Goal: Information Seeking & Learning: Learn about a topic

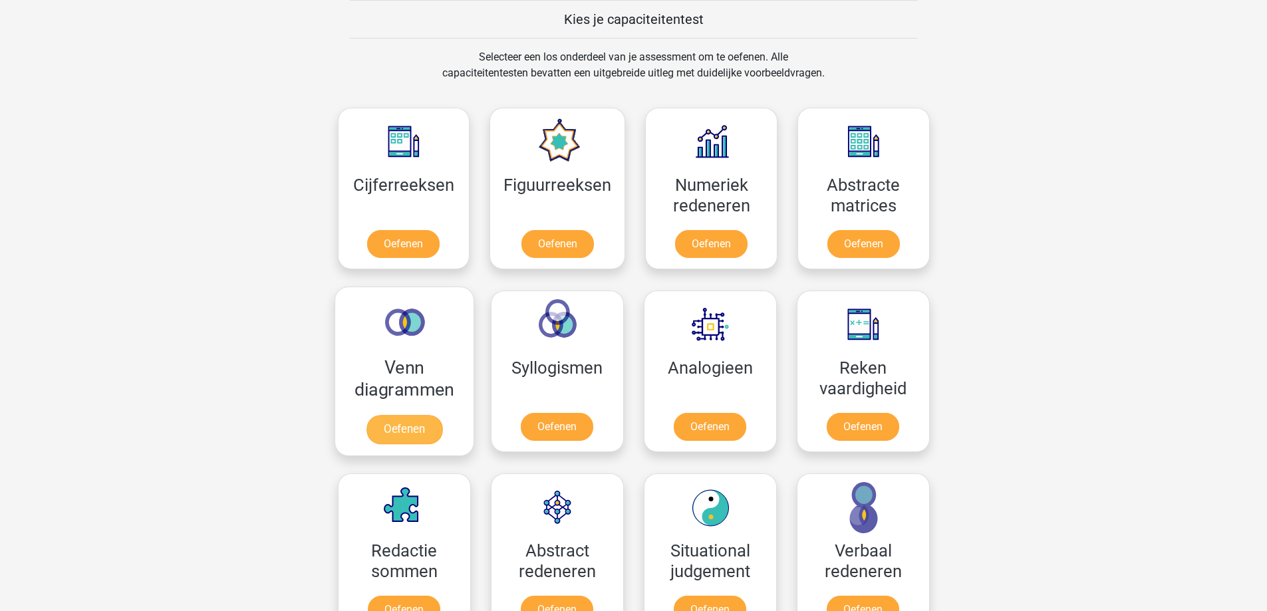
scroll to position [516, 0]
click at [406, 247] on link "Oefenen" at bounding box center [404, 246] width 76 height 29
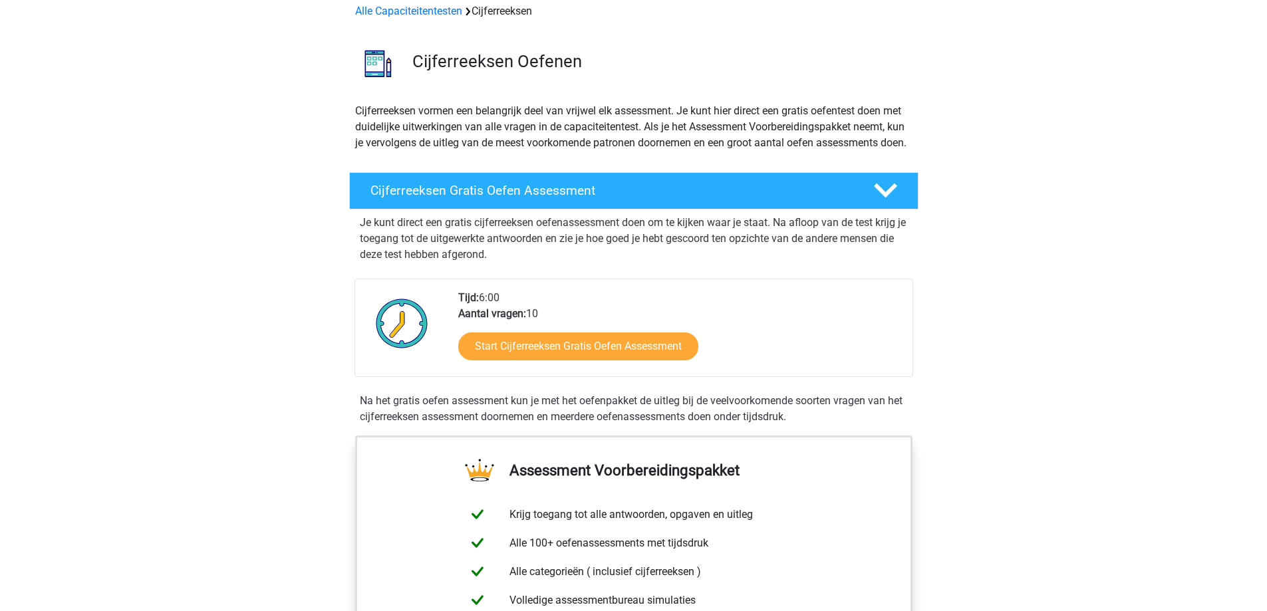
scroll to position [67, 0]
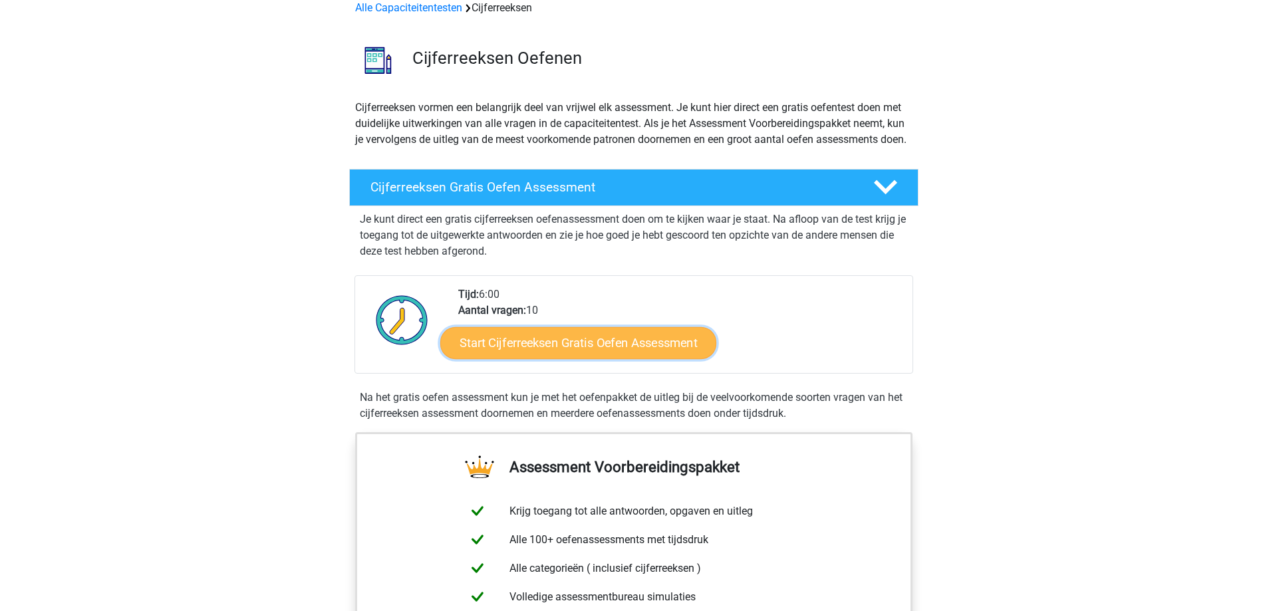
click at [558, 359] on link "Start Cijferreeksen Gratis Oefen Assessment" at bounding box center [578, 343] width 276 height 32
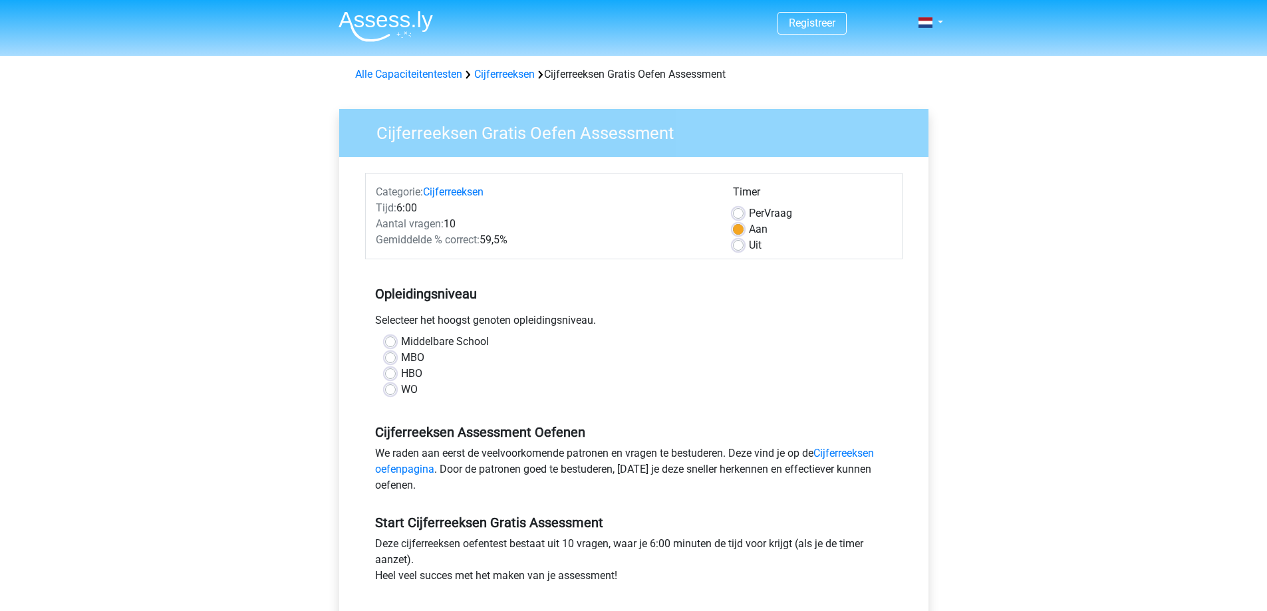
click at [401, 357] on label "MBO" at bounding box center [412, 358] width 23 height 16
click at [390, 357] on input "MBO" at bounding box center [390, 356] width 11 height 13
radio input "true"
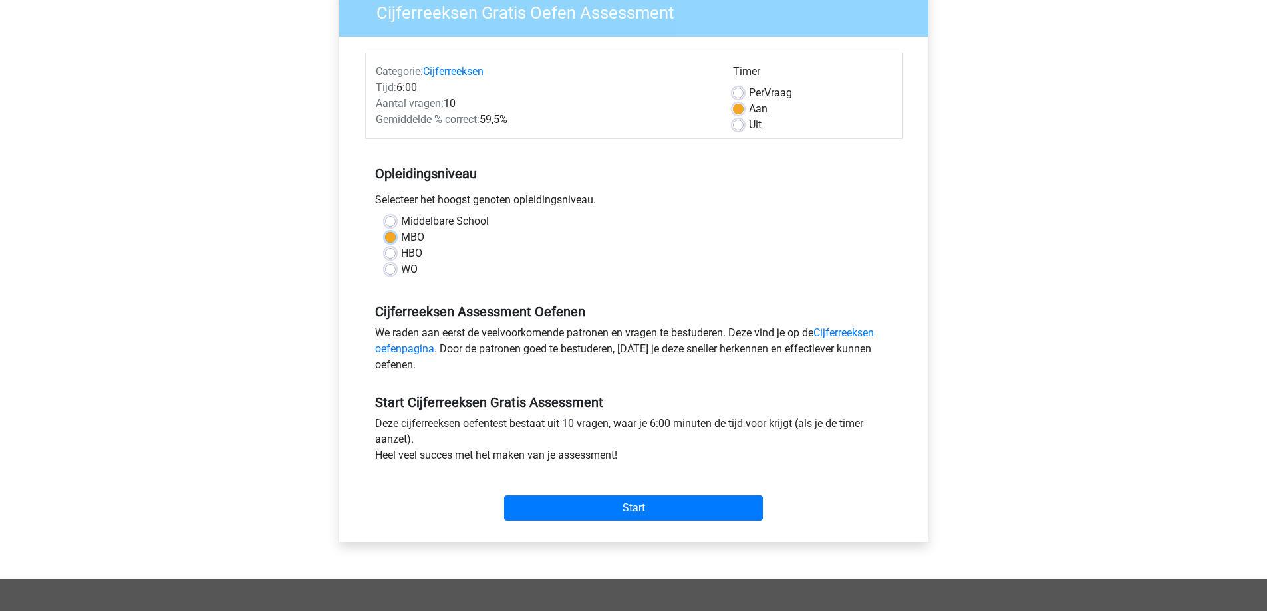
scroll to position [133, 0]
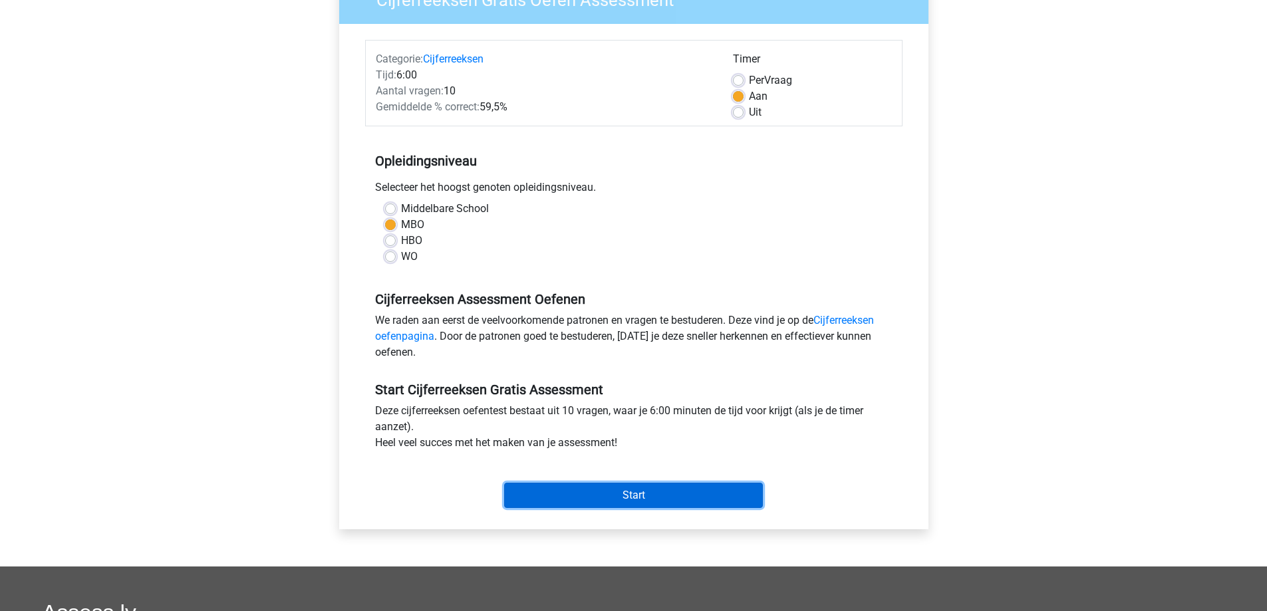
click at [648, 498] on input "Start" at bounding box center [633, 495] width 259 height 25
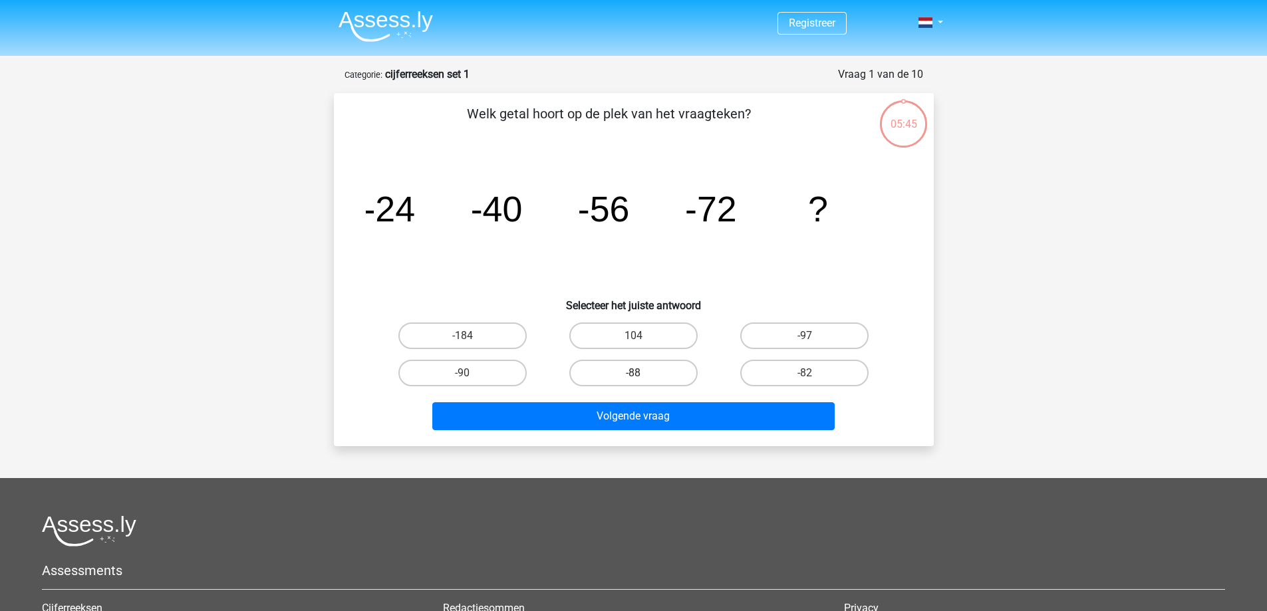
click at [638, 372] on label "-88" at bounding box center [633, 373] width 128 height 27
click at [638, 373] on input "-88" at bounding box center [637, 377] width 9 height 9
radio input "true"
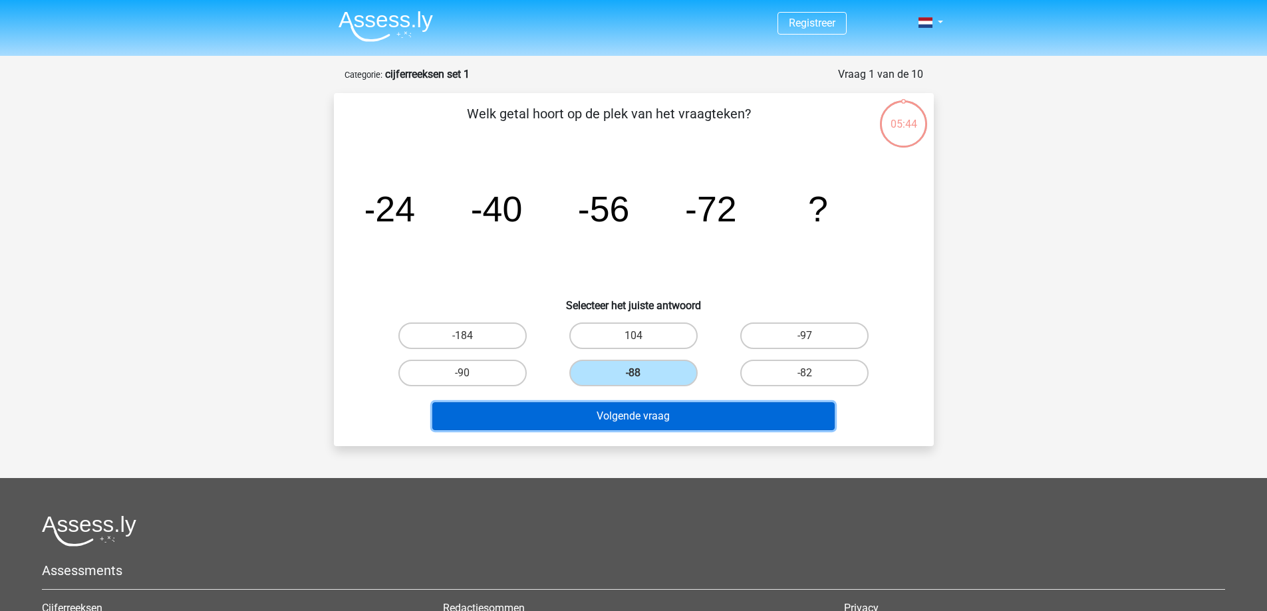
click at [633, 418] on button "Volgende vraag" at bounding box center [633, 416] width 402 height 28
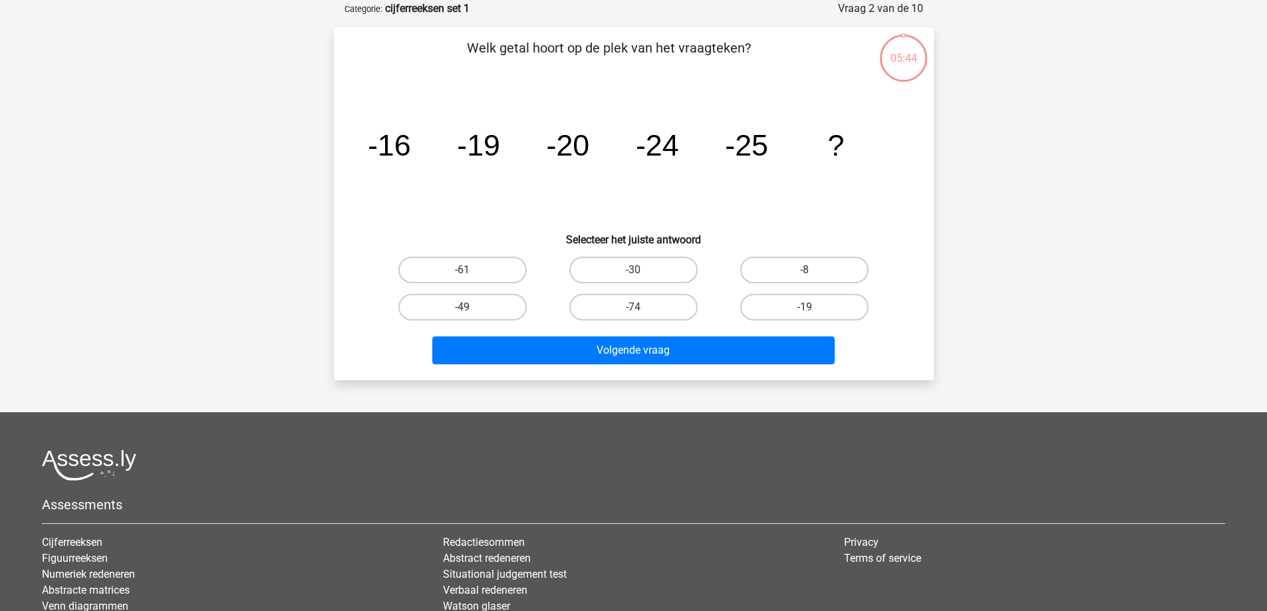
scroll to position [67, 0]
click at [633, 267] on label "-30" at bounding box center [633, 269] width 128 height 27
click at [633, 269] on input "-30" at bounding box center [637, 273] width 9 height 9
radio input "true"
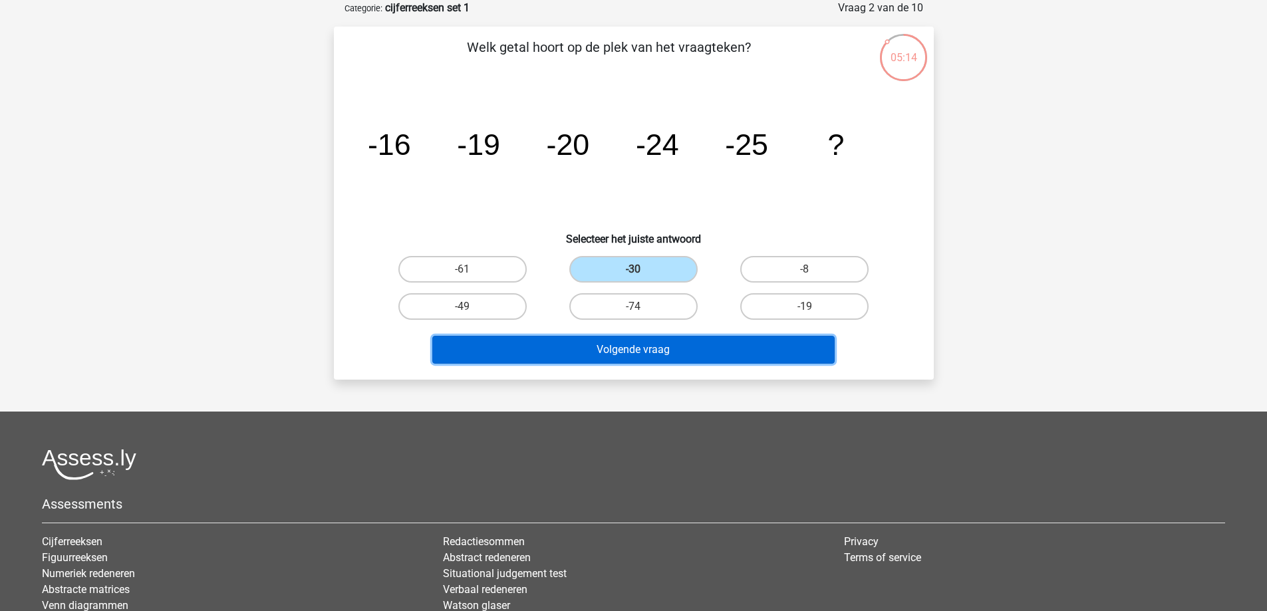
click at [619, 351] on button "Volgende vraag" at bounding box center [633, 350] width 402 height 28
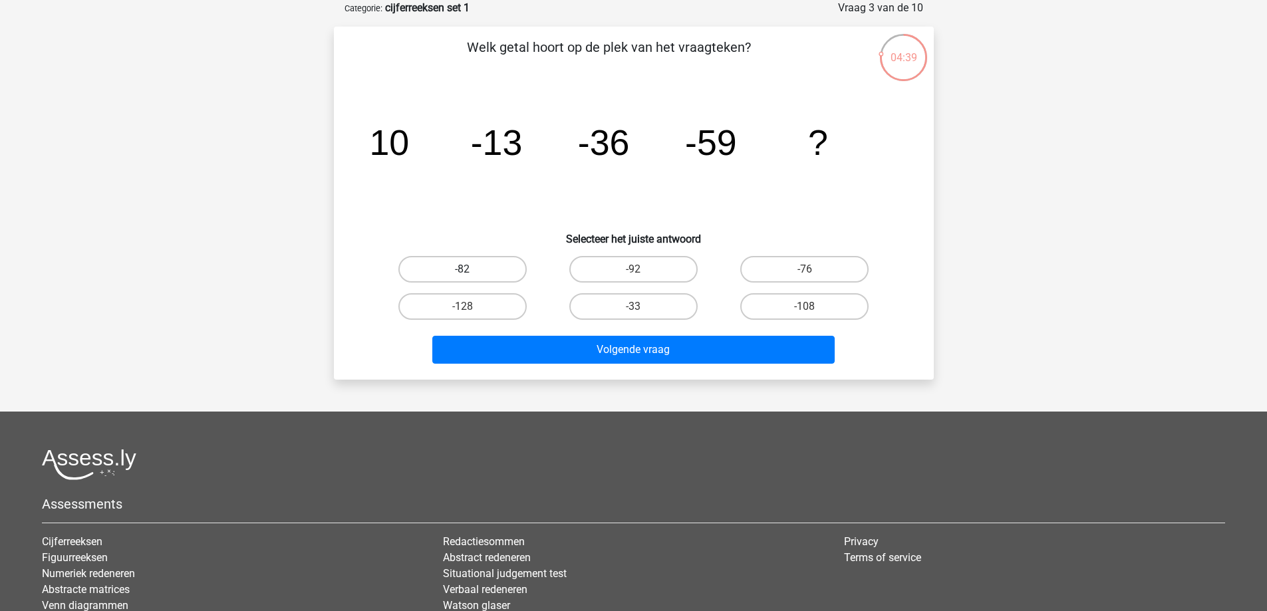
click at [508, 268] on label "-82" at bounding box center [462, 269] width 128 height 27
click at [471, 269] on input "-82" at bounding box center [466, 273] width 9 height 9
radio input "true"
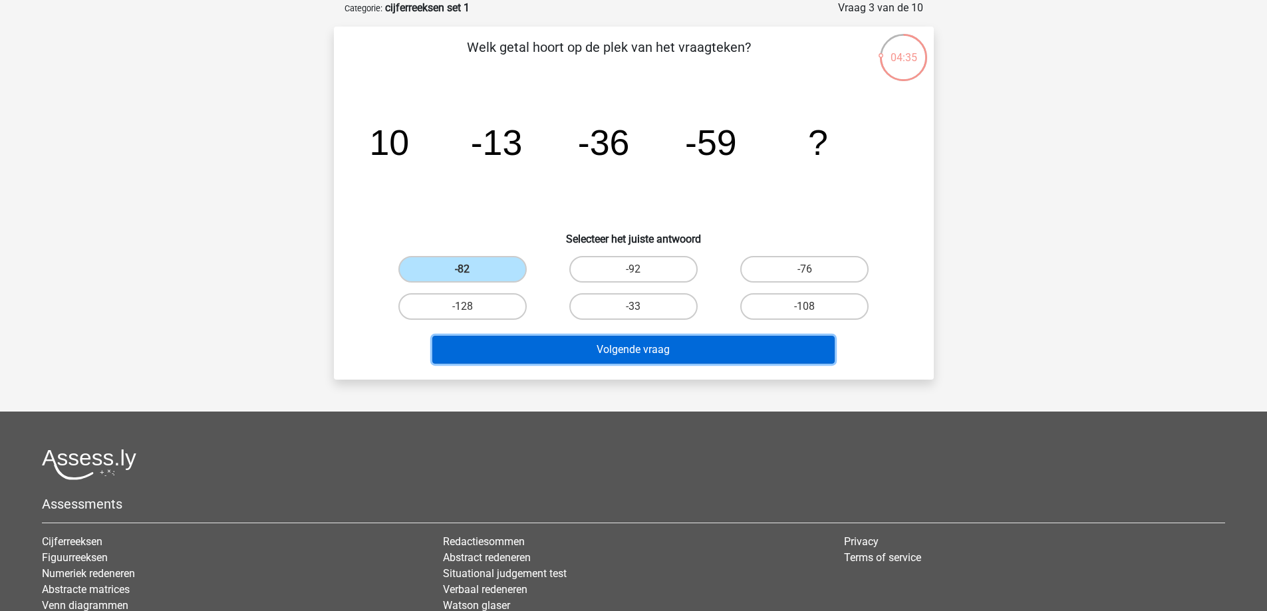
click at [600, 347] on button "Volgende vraag" at bounding box center [633, 350] width 402 height 28
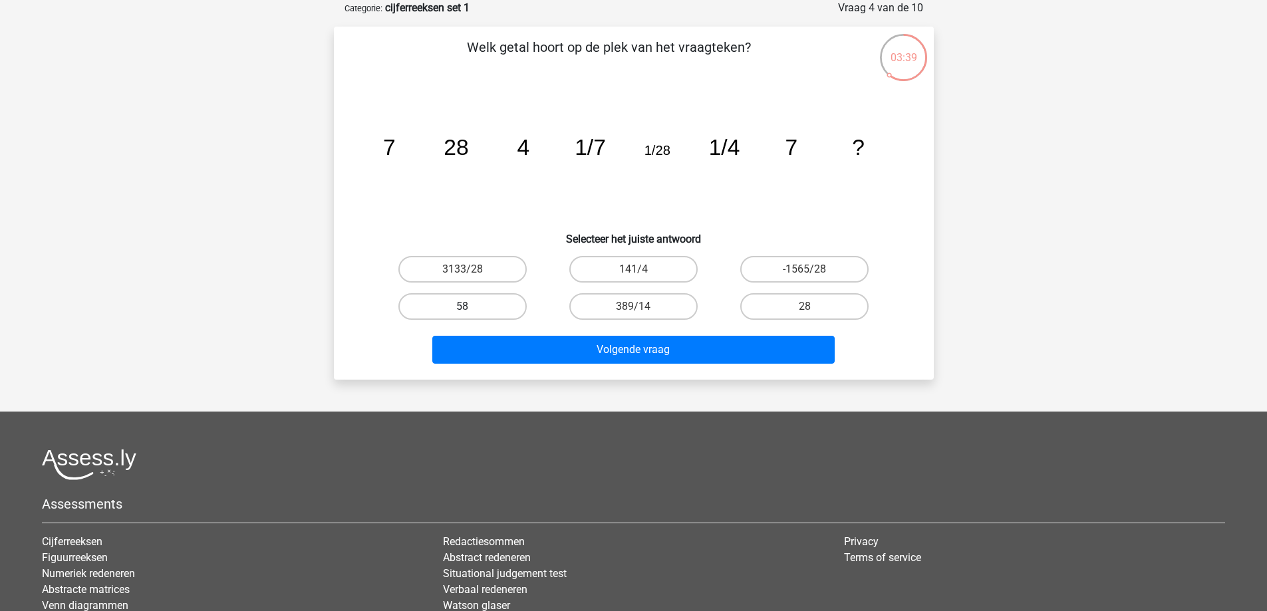
click at [482, 308] on label "58" at bounding box center [462, 306] width 128 height 27
click at [471, 308] on input "58" at bounding box center [466, 311] width 9 height 9
radio input "true"
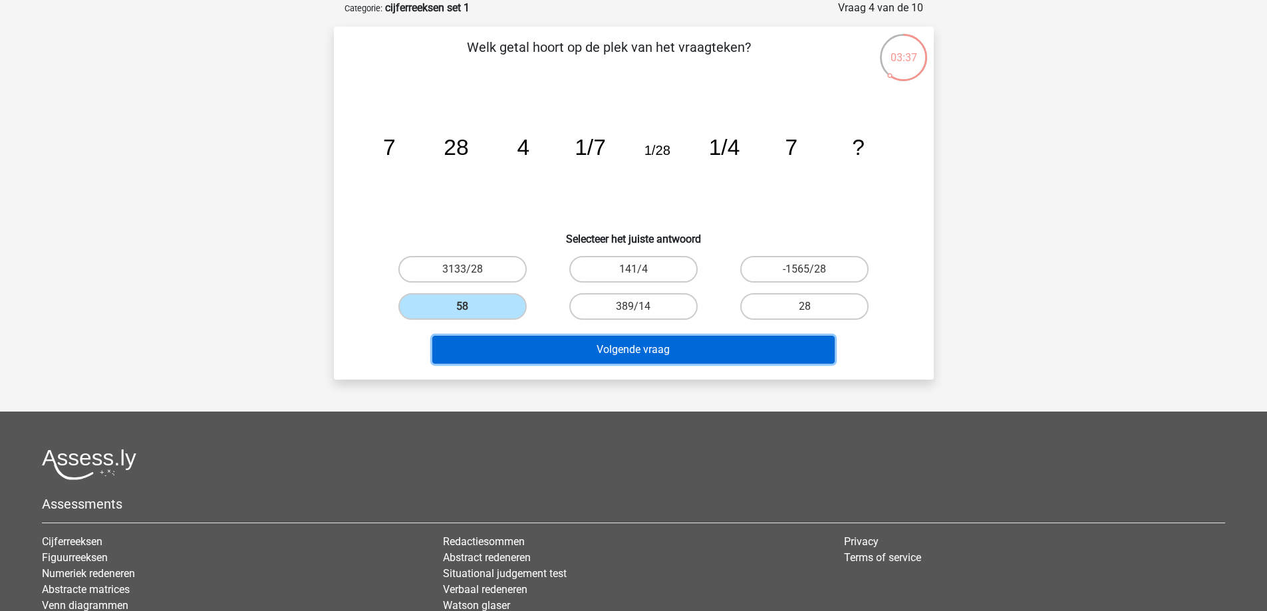
click at [661, 351] on button "Volgende vraag" at bounding box center [633, 350] width 402 height 28
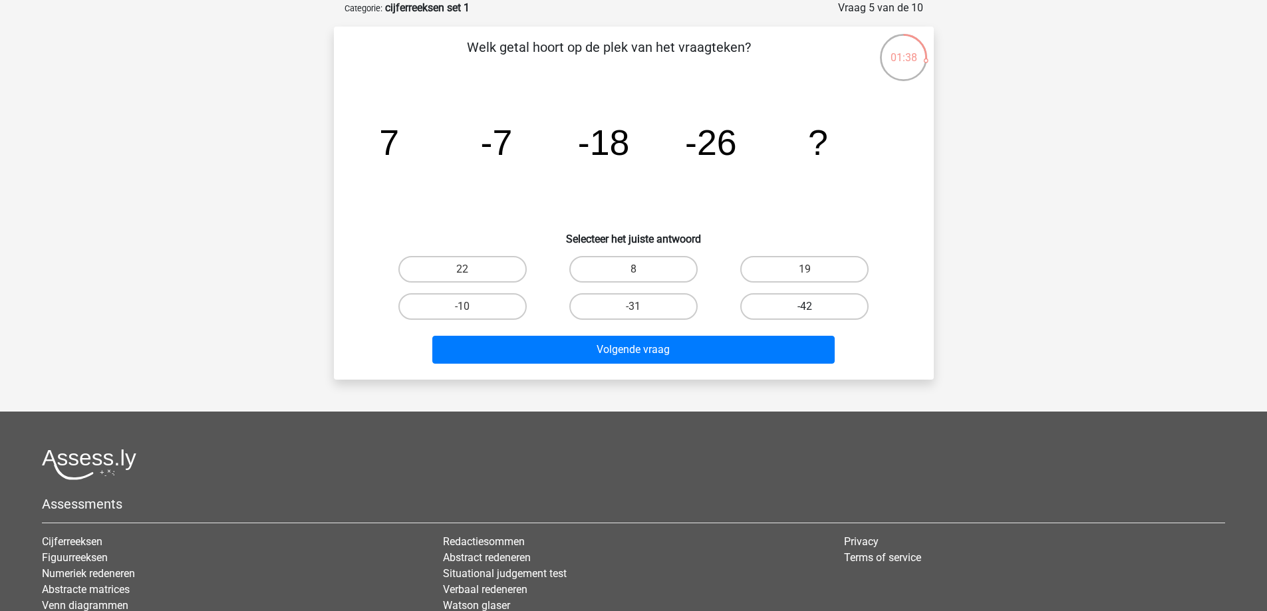
click at [788, 308] on label "-42" at bounding box center [804, 306] width 128 height 27
click at [805, 308] on input "-42" at bounding box center [809, 311] width 9 height 9
radio input "true"
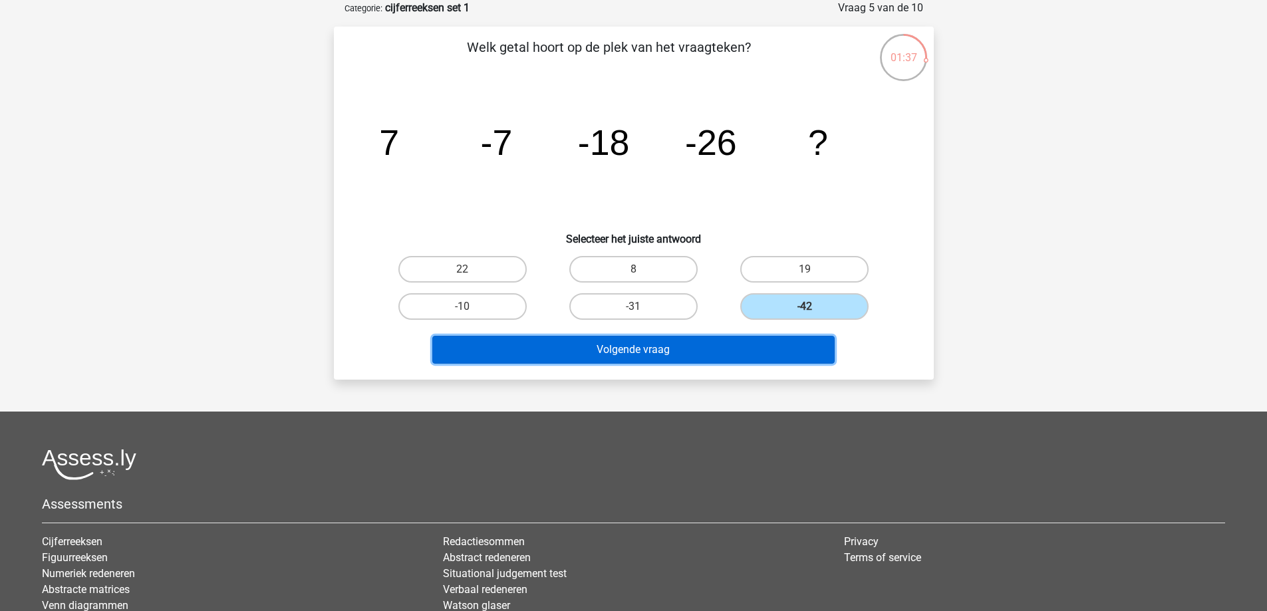
click at [674, 353] on button "Volgende vraag" at bounding box center [633, 350] width 402 height 28
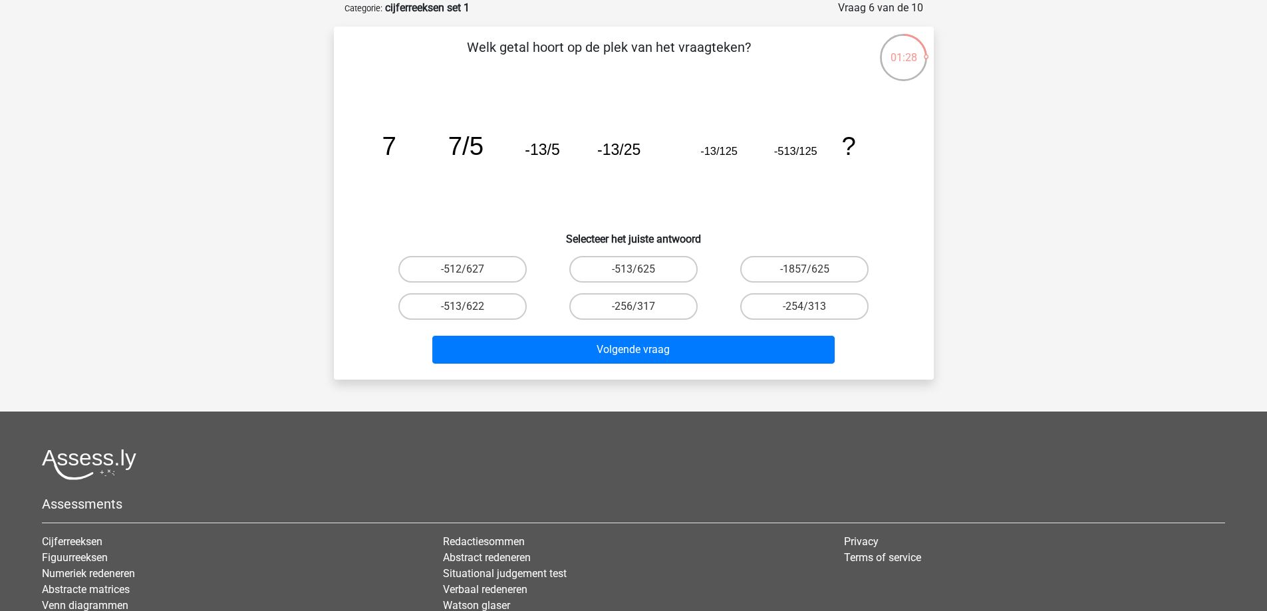
click at [635, 307] on input "-256/317" at bounding box center [637, 311] width 9 height 9
radio input "true"
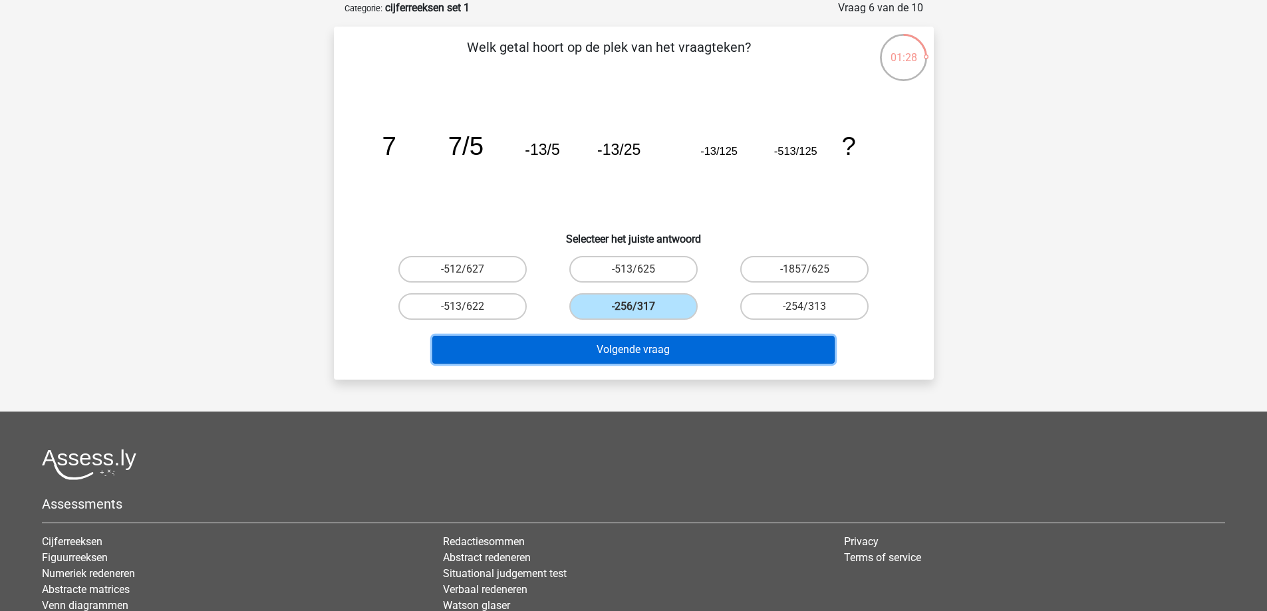
click at [632, 354] on button "Volgende vraag" at bounding box center [633, 350] width 402 height 28
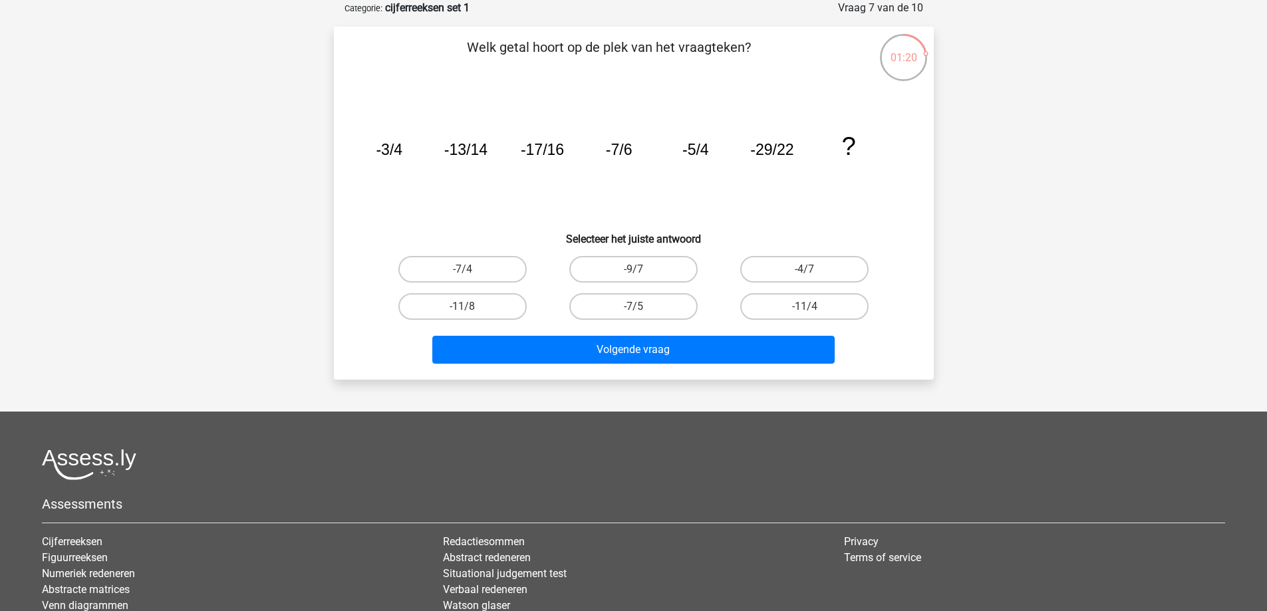
click at [633, 272] on input "-9/7" at bounding box center [637, 273] width 9 height 9
radio input "true"
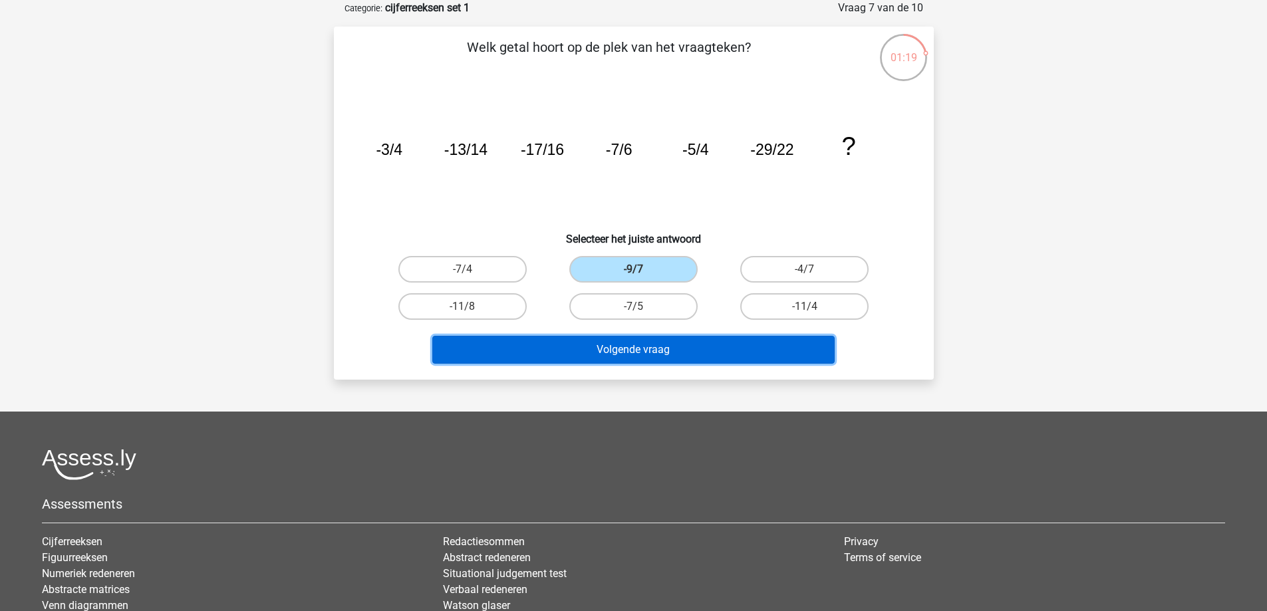
click at [649, 355] on button "Volgende vraag" at bounding box center [633, 350] width 402 height 28
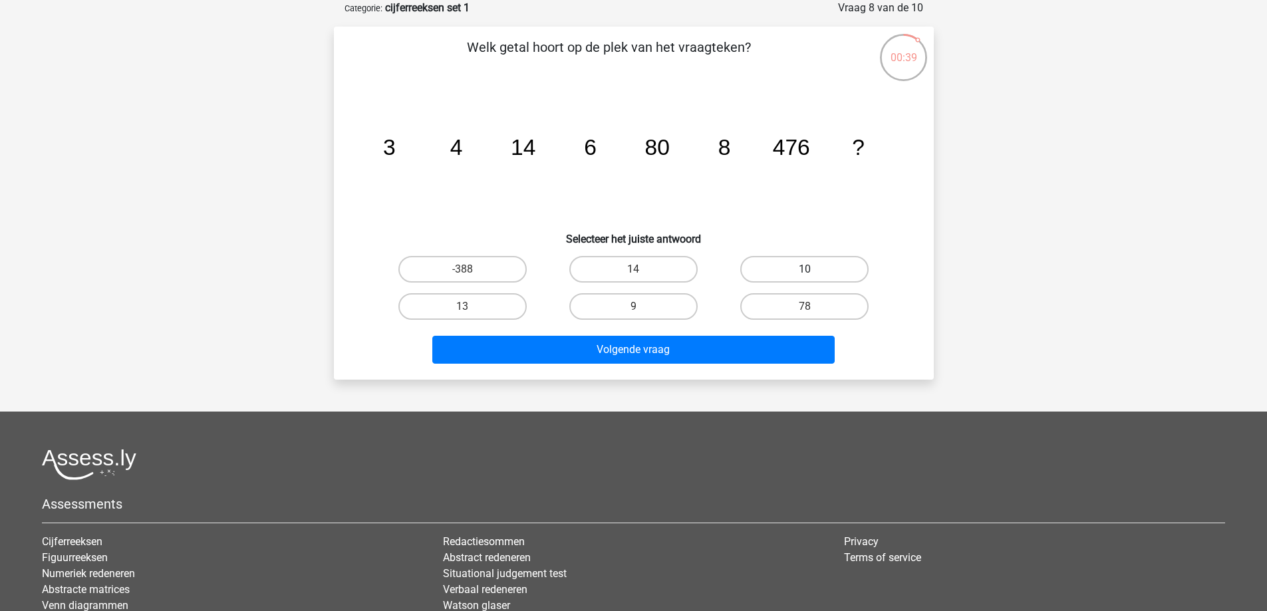
click at [801, 267] on label "10" at bounding box center [804, 269] width 128 height 27
click at [805, 269] on input "10" at bounding box center [809, 273] width 9 height 9
radio input "true"
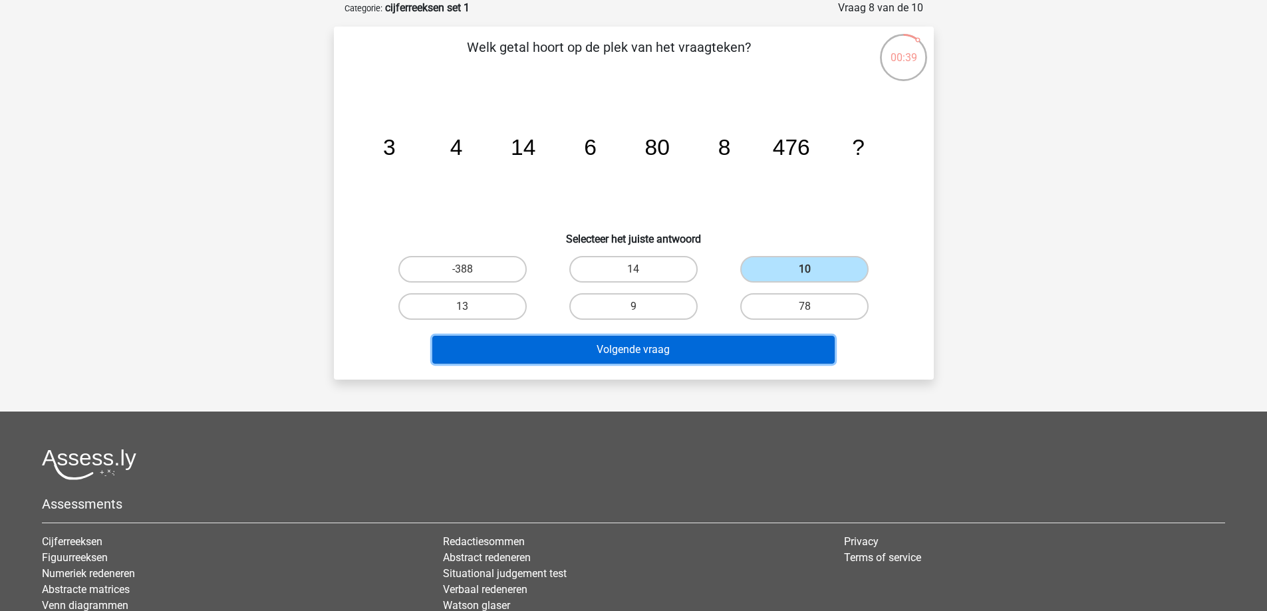
click at [647, 353] on button "Volgende vraag" at bounding box center [633, 350] width 402 height 28
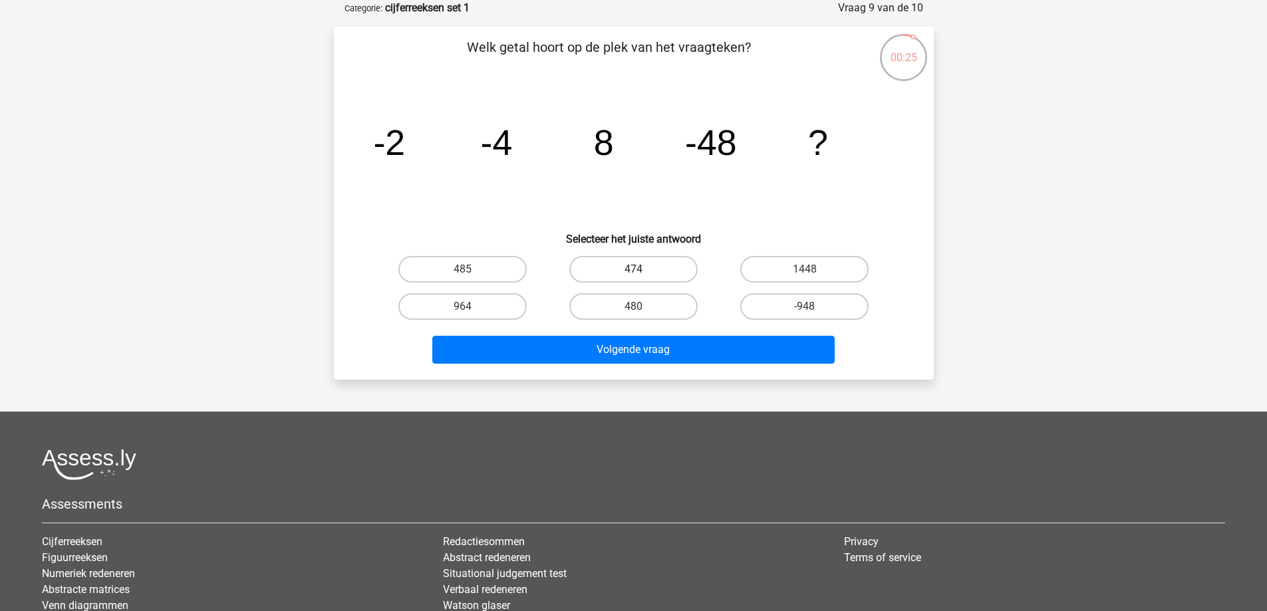
click at [627, 274] on label "474" at bounding box center [633, 269] width 128 height 27
click at [633, 274] on input "474" at bounding box center [637, 273] width 9 height 9
radio input "true"
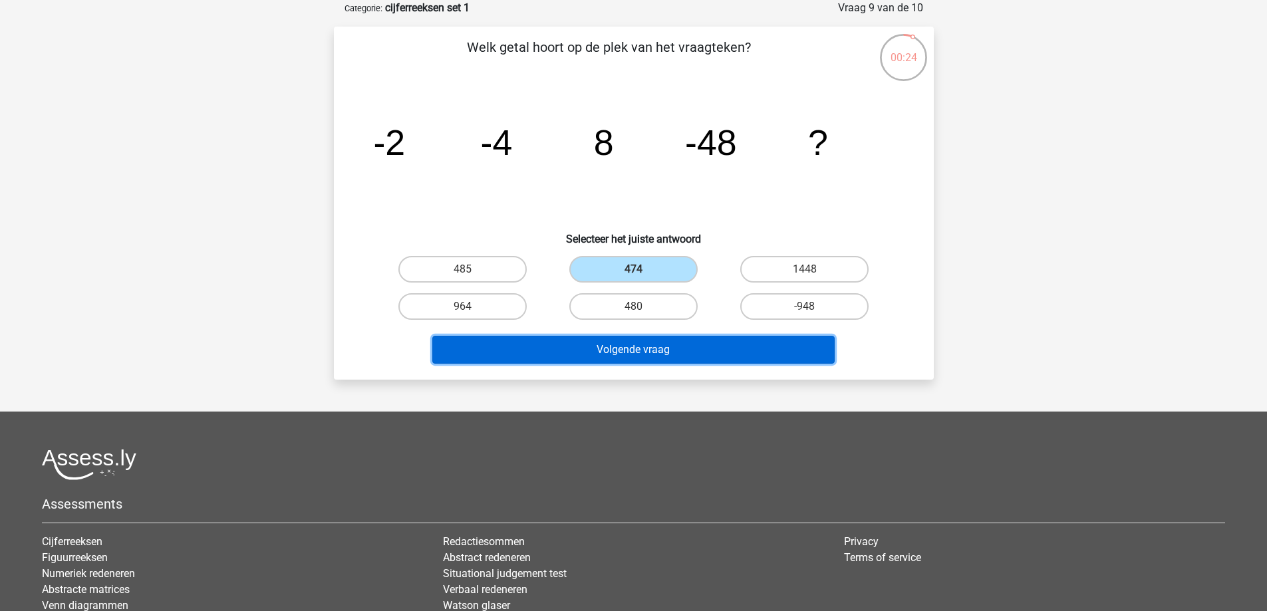
click at [636, 347] on button "Volgende vraag" at bounding box center [633, 350] width 402 height 28
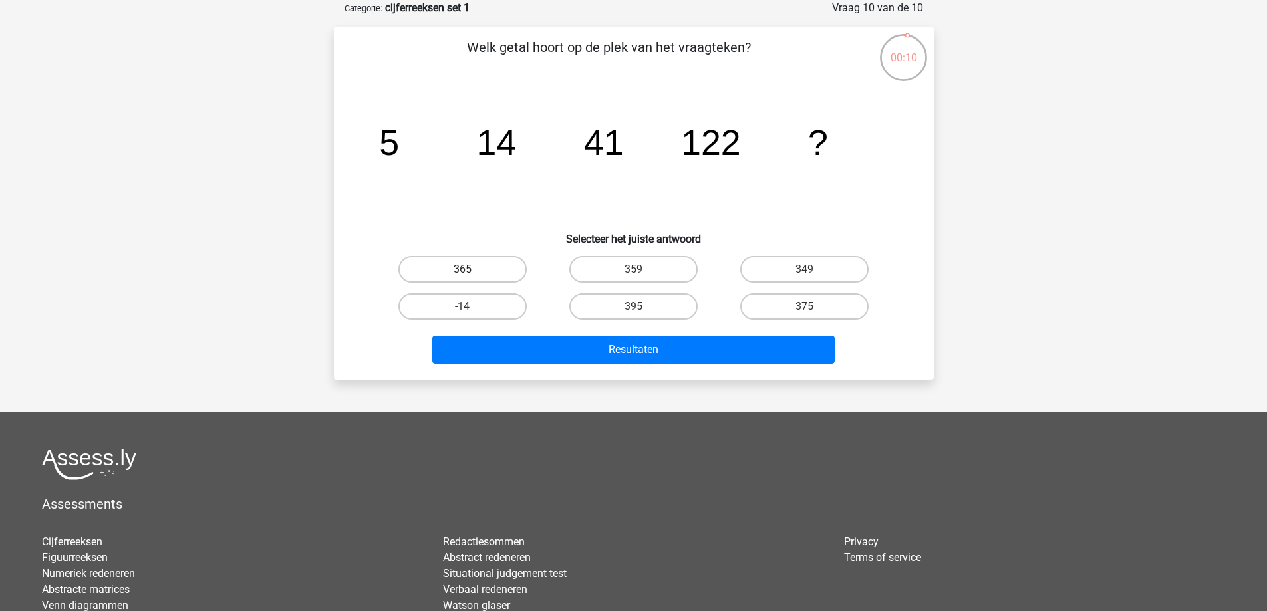
click at [490, 269] on label "365" at bounding box center [462, 269] width 128 height 27
click at [471, 269] on input "365" at bounding box center [466, 273] width 9 height 9
radio input "true"
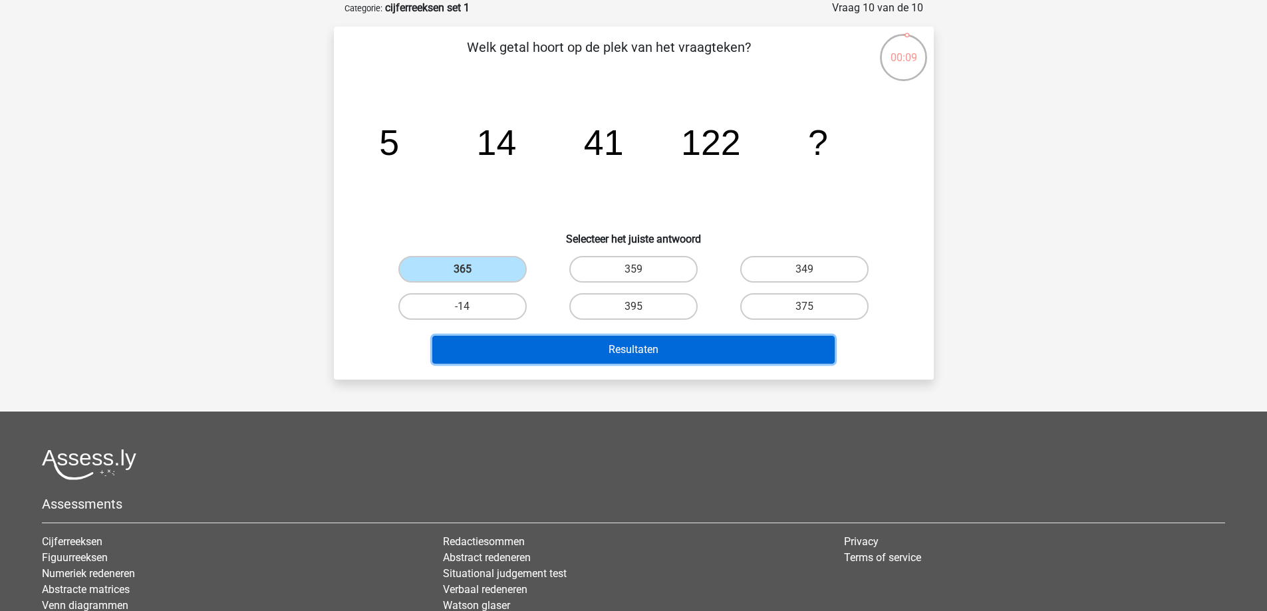
click at [610, 350] on button "Resultaten" at bounding box center [633, 350] width 402 height 28
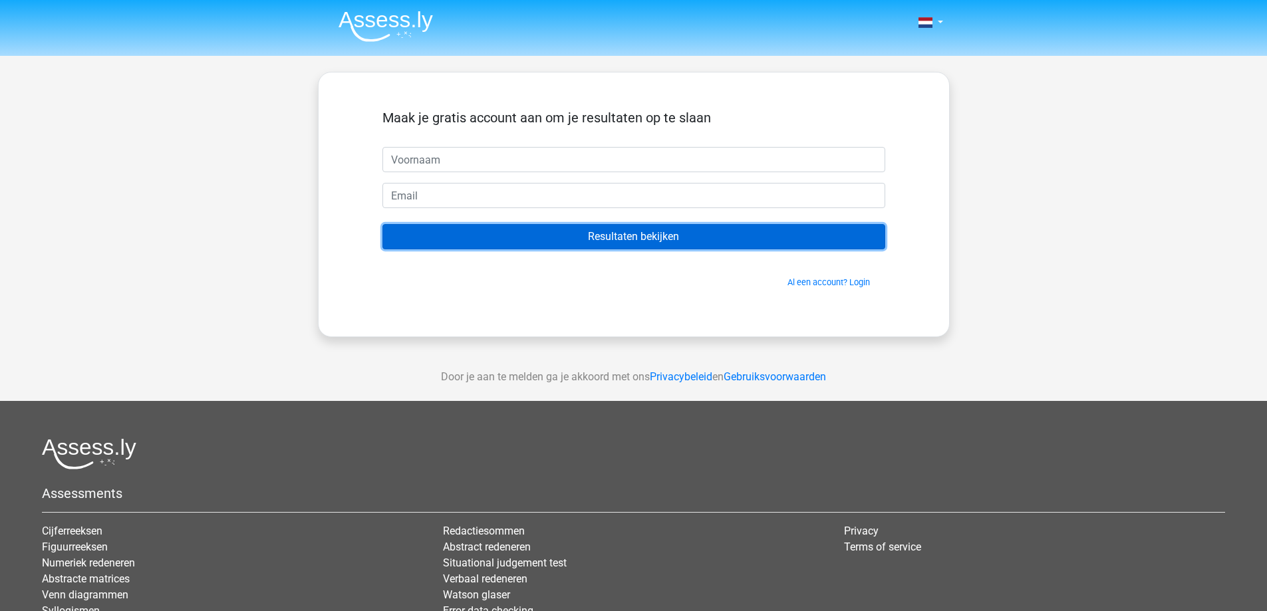
click at [625, 237] on input "Resultaten bekijken" at bounding box center [633, 236] width 503 height 25
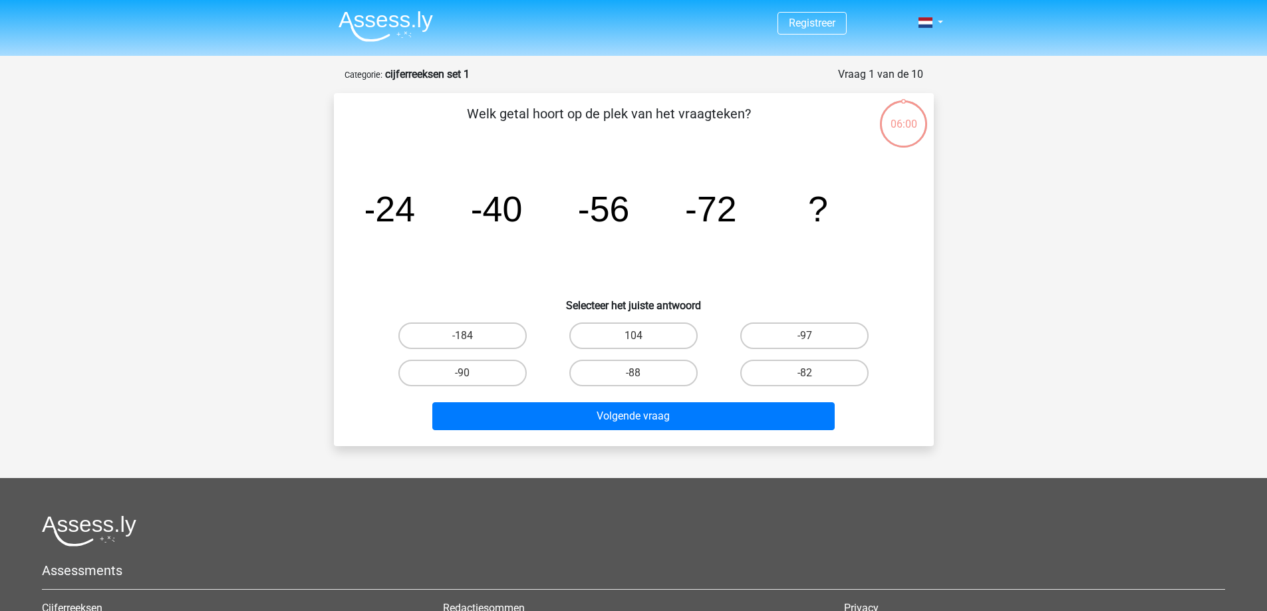
scroll to position [67, 0]
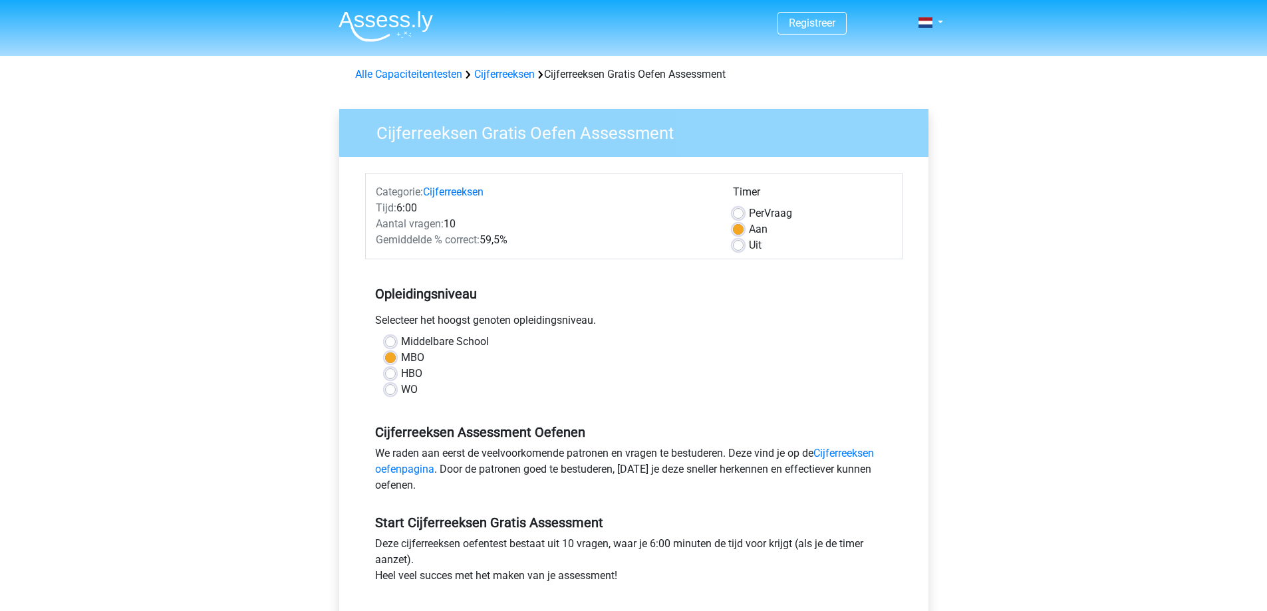
scroll to position [133, 0]
